Goal: Information Seeking & Learning: Learn about a topic

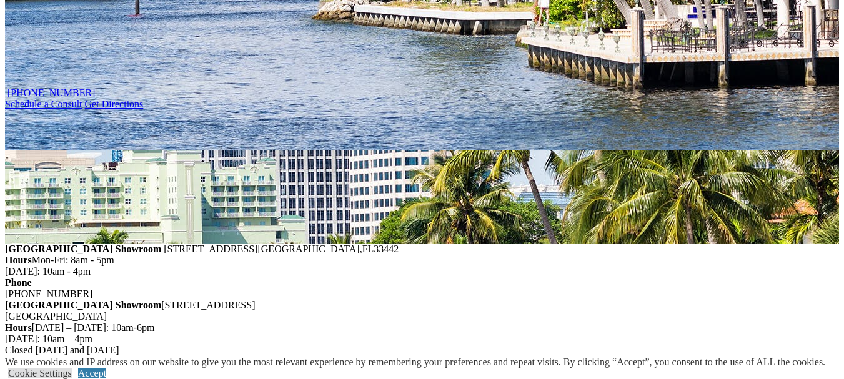
scroll to position [1434, 0]
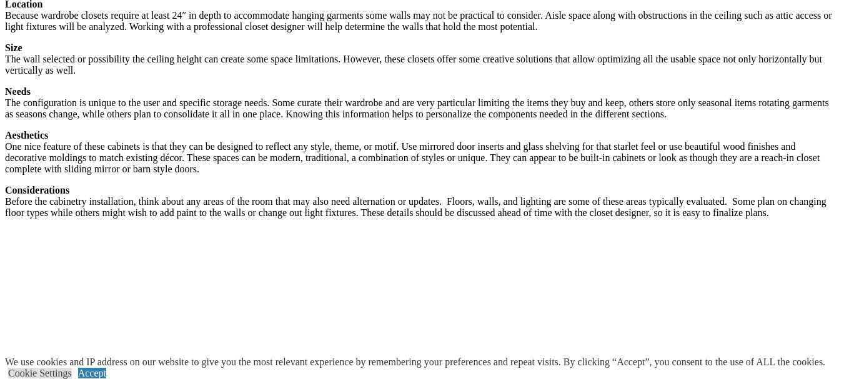
scroll to position [1648, 0]
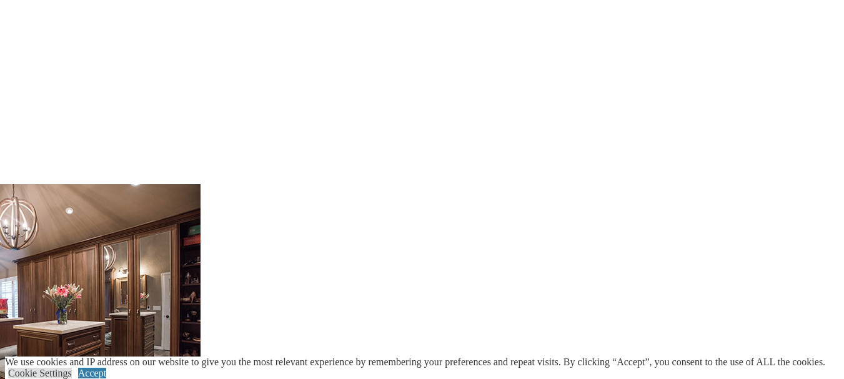
scroll to position [2069, 0]
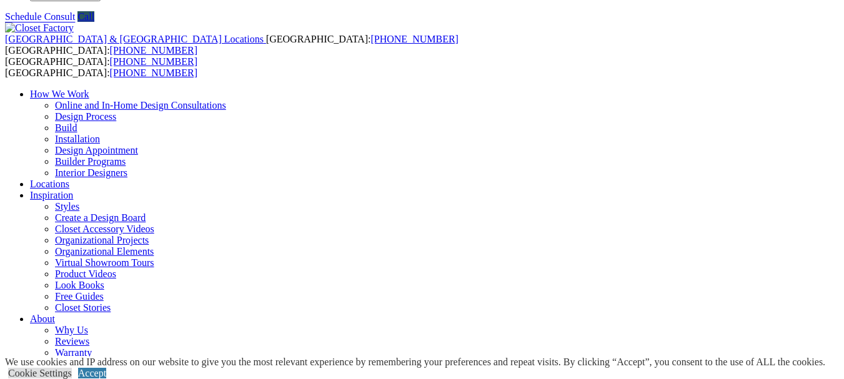
scroll to position [28, 0]
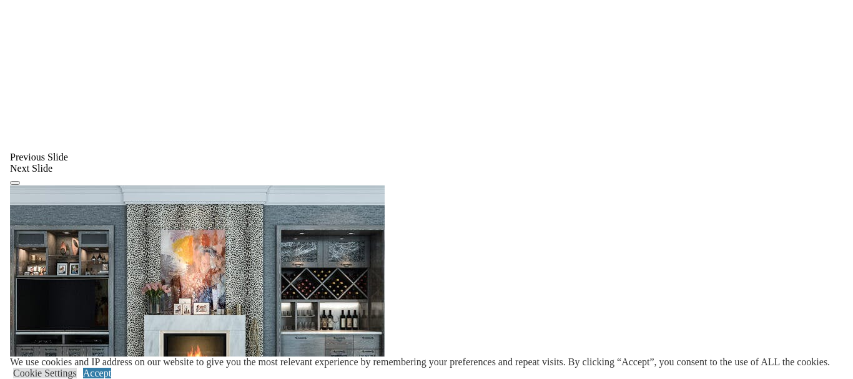
scroll to position [949, 0]
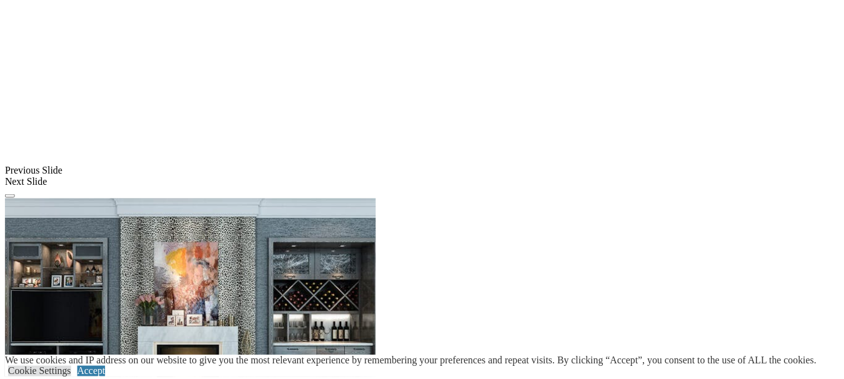
scroll to position [982, 0]
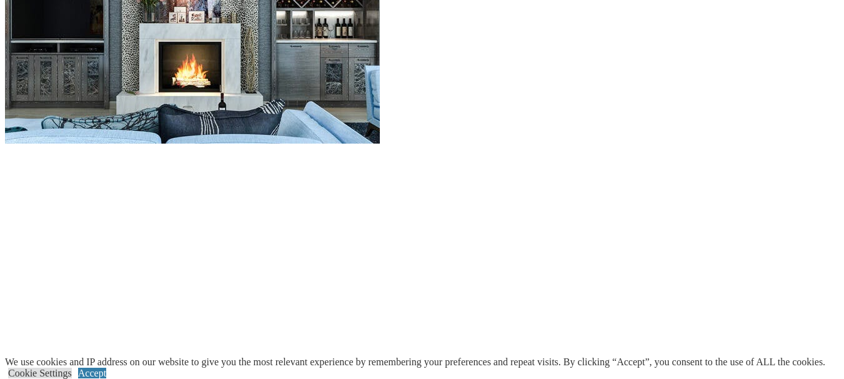
scroll to position [1189, 0]
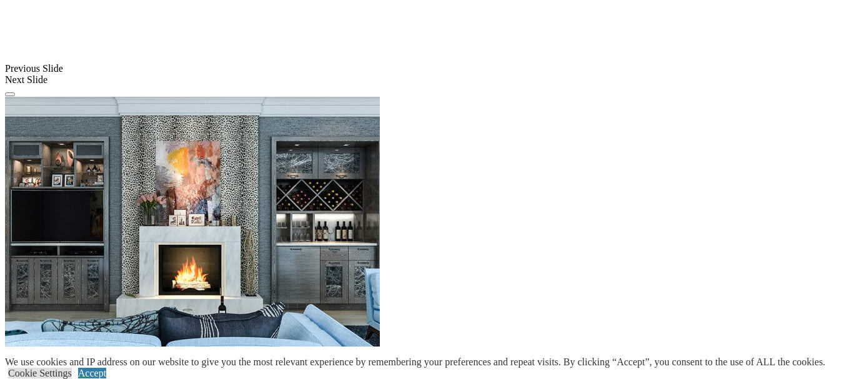
scroll to position [935, 0]
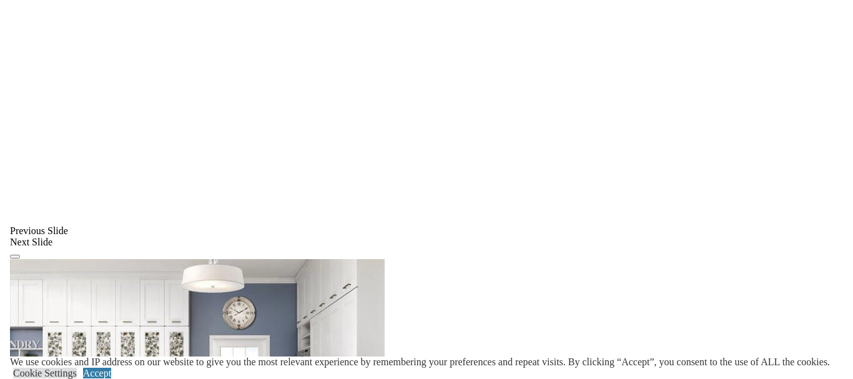
scroll to position [879, 0]
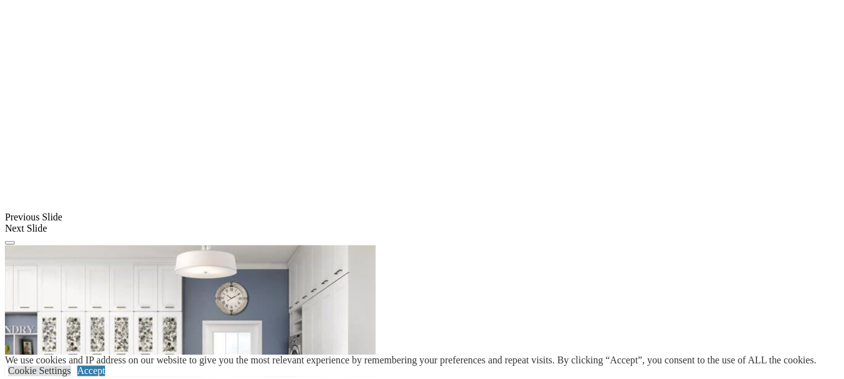
scroll to position [1191, 0]
